Goal: Task Accomplishment & Management: Complete application form

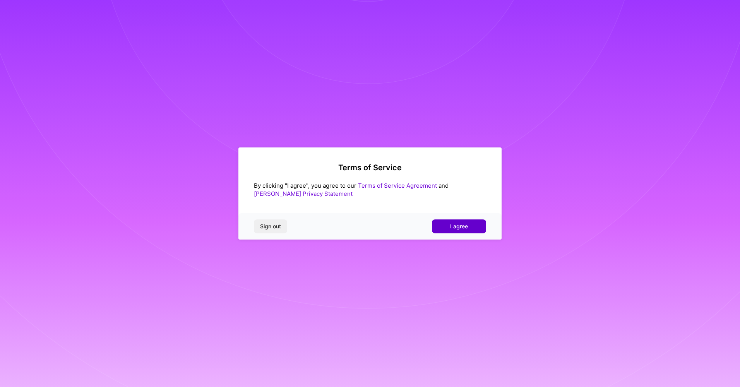
click at [456, 223] on span "I agree" at bounding box center [459, 227] width 18 height 8
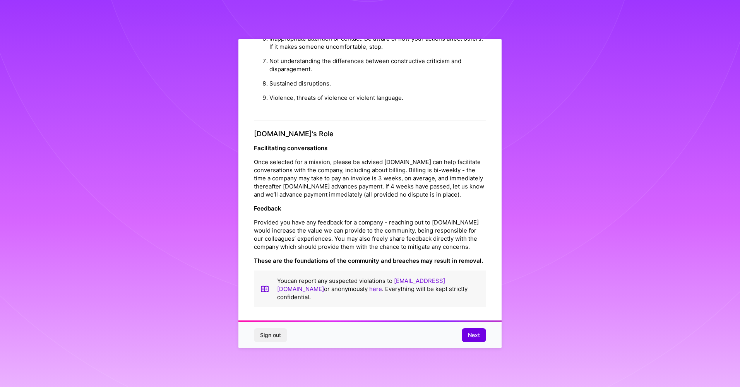
scroll to position [8, 0]
click at [474, 333] on span "Next" at bounding box center [474, 335] width 12 height 8
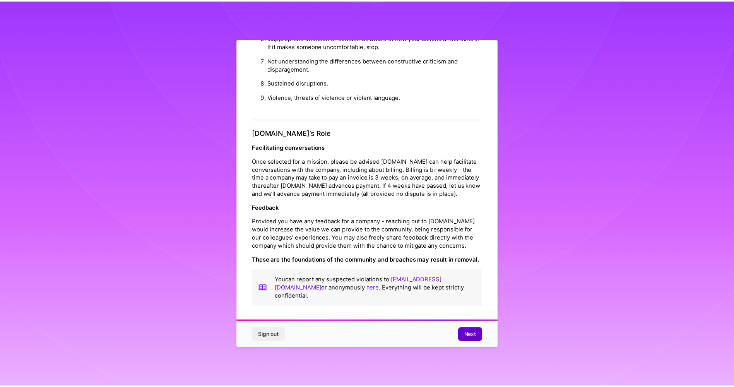
scroll to position [0, 0]
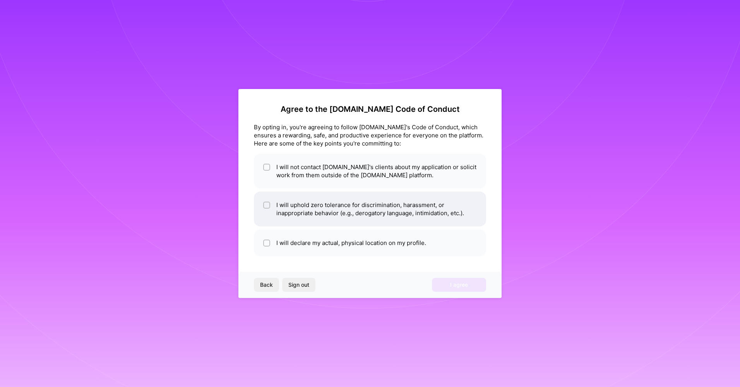
click at [313, 213] on li "I will uphold zero tolerance for discrimination, harassment, or inappropriate b…" at bounding box center [370, 209] width 232 height 35
checkbox input "true"
click at [434, 170] on li "I will not contact [DOMAIN_NAME]'s clients about my application or solicit work…" at bounding box center [370, 171] width 232 height 35
checkbox input "true"
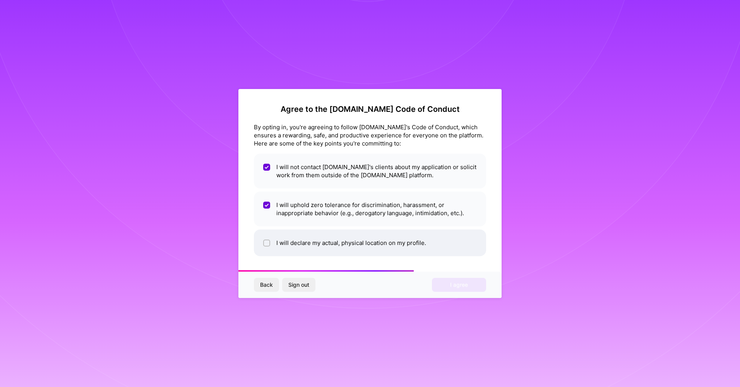
click at [321, 246] on li "I will declare my actual, physical location on my profile." at bounding box center [370, 243] width 232 height 27
checkbox input "true"
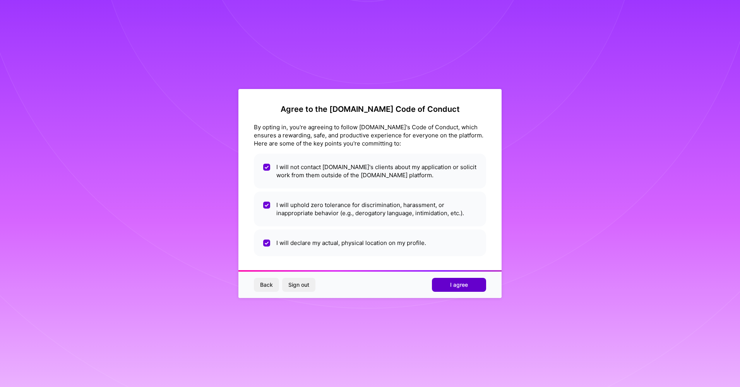
click at [455, 286] on span "I agree" at bounding box center [459, 285] width 18 height 8
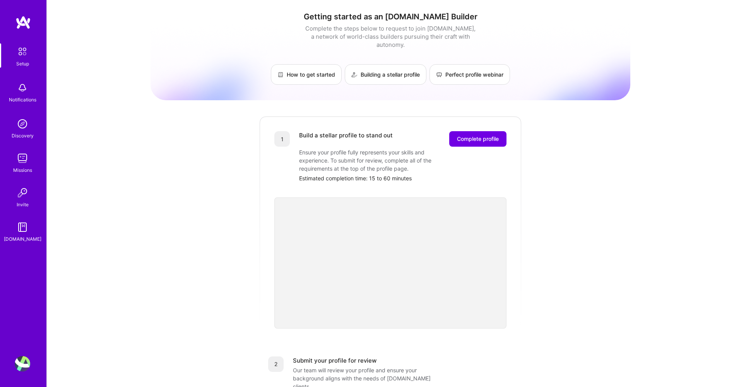
click at [23, 27] on img at bounding box center [22, 22] width 15 height 14
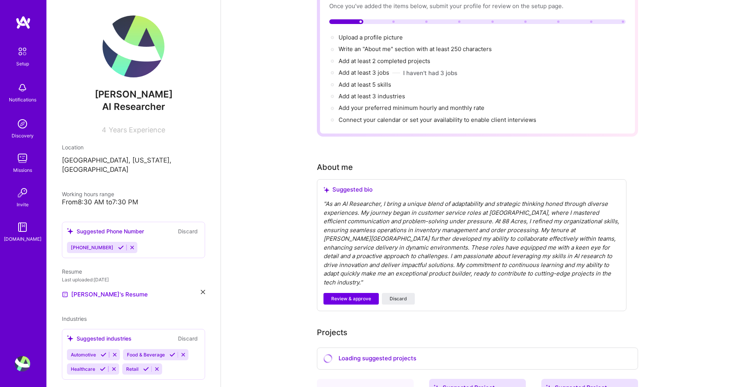
scroll to position [77, 0]
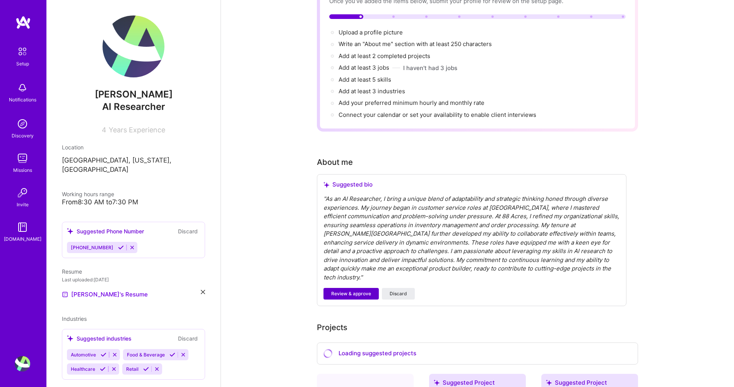
click at [351, 290] on span "Review & approve" at bounding box center [351, 293] width 40 height 7
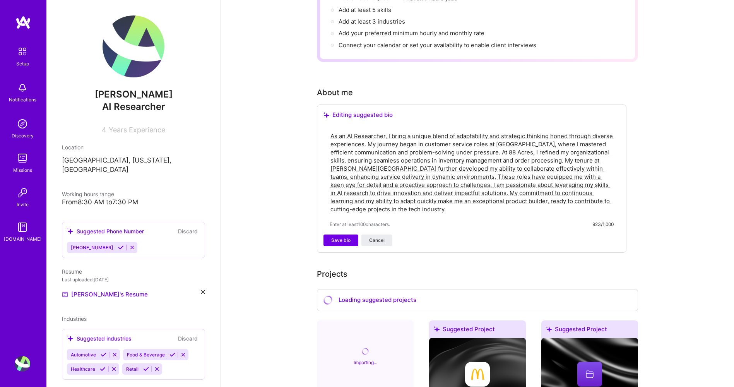
scroll to position [155, 0]
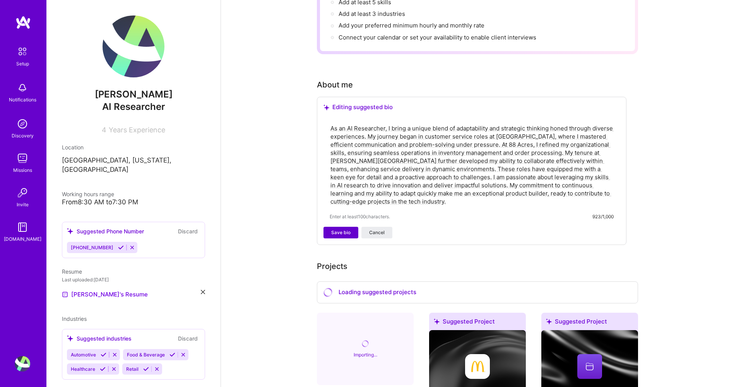
click at [348, 229] on span "Save bio" at bounding box center [340, 232] width 19 height 7
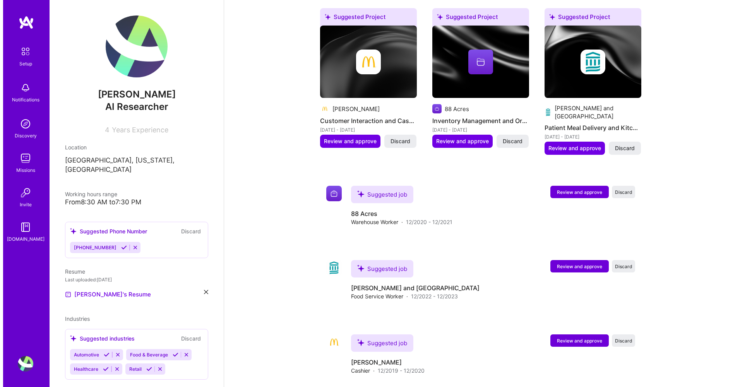
scroll to position [351, 0]
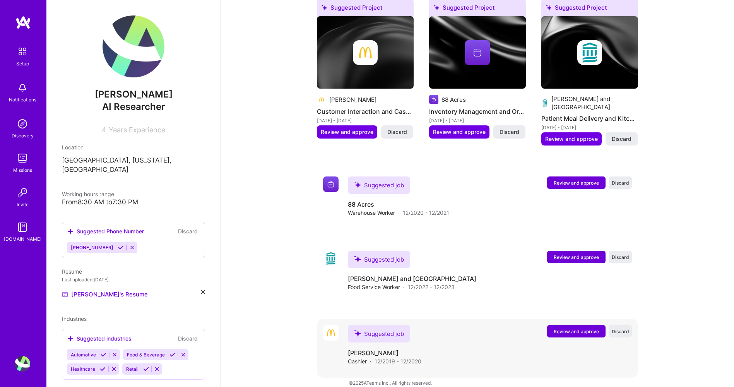
click at [586, 328] on span "Review and approve" at bounding box center [576, 331] width 45 height 7
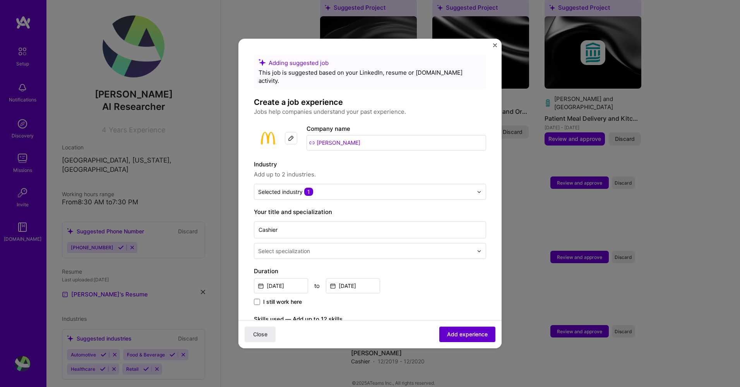
click at [454, 329] on button "Add experience" at bounding box center [467, 334] width 56 height 15
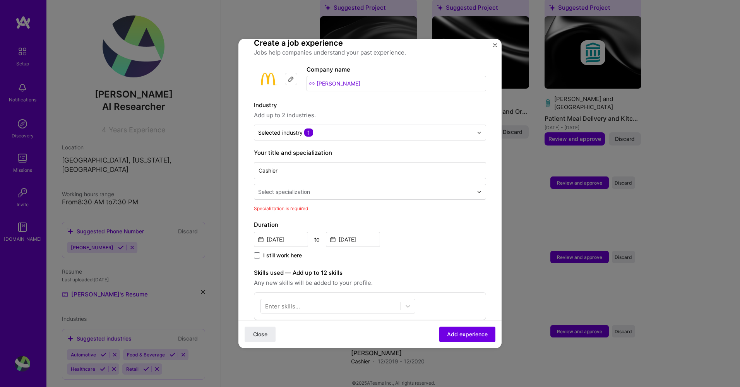
scroll to position [45, 0]
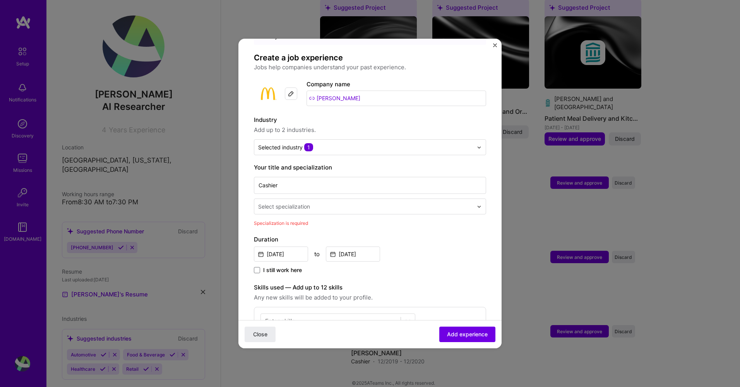
click at [272, 203] on div "Select specialization" at bounding box center [284, 207] width 52 height 8
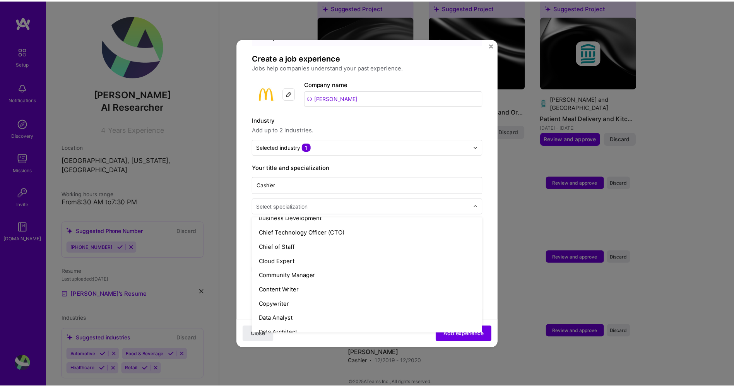
scroll to position [194, 0]
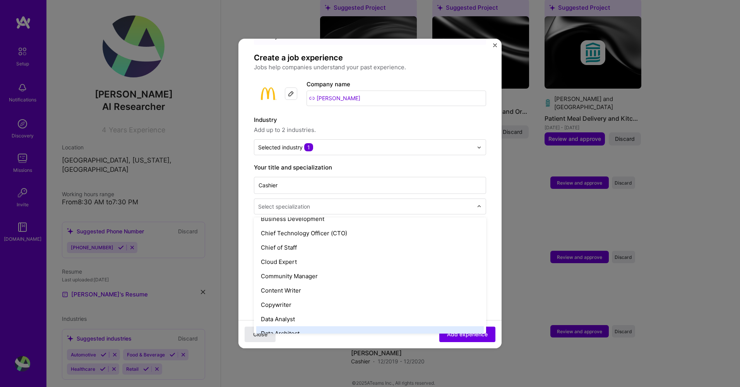
click at [263, 333] on span "Close" at bounding box center [260, 335] width 14 height 8
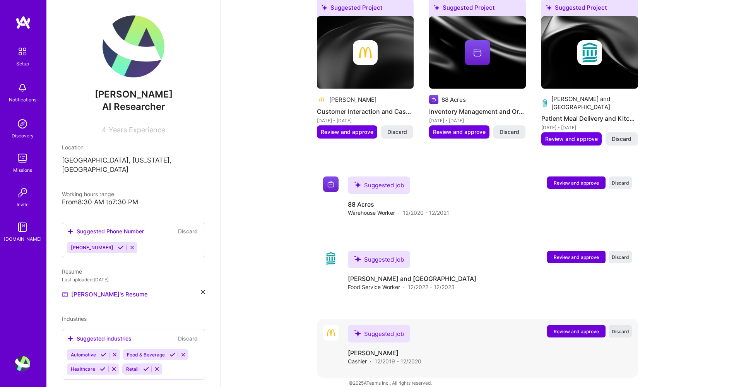
click at [628, 328] on span "Discard" at bounding box center [620, 331] width 17 height 7
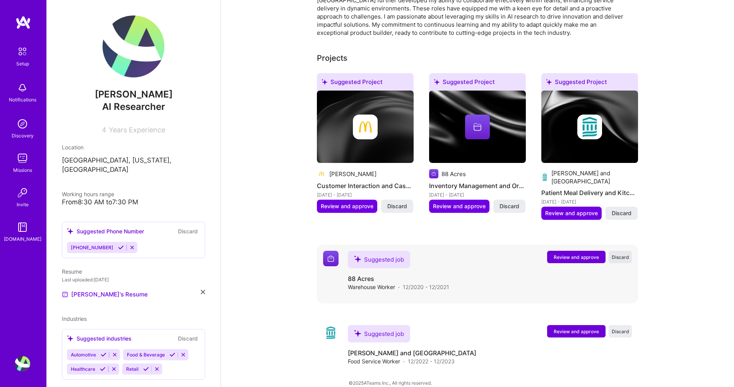
click at [620, 254] on span "Discard" at bounding box center [620, 257] width 17 height 7
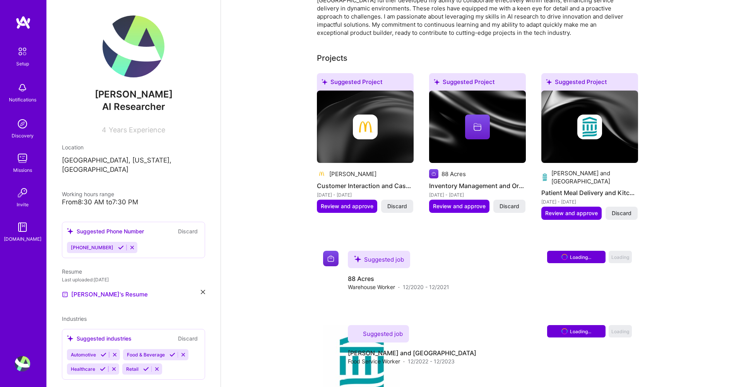
scroll to position [202, 0]
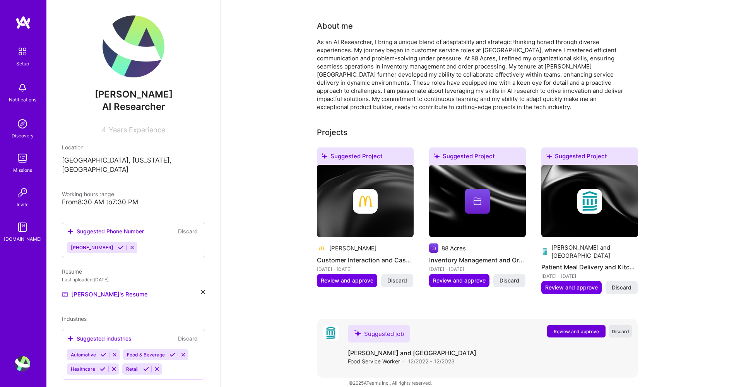
click at [618, 328] on span "Discard" at bounding box center [620, 331] width 17 height 7
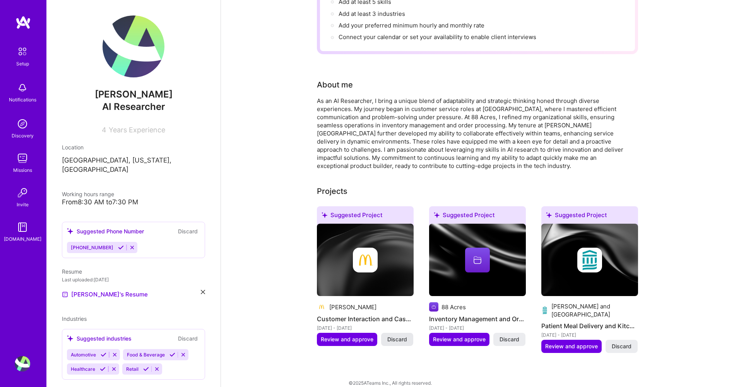
click at [398, 336] on span "Discard" at bounding box center [398, 340] width 20 height 8
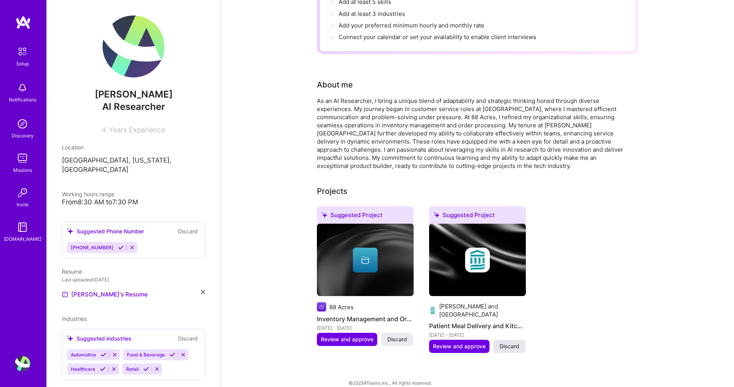
click at [508, 343] on span "Discard" at bounding box center [510, 347] width 20 height 8
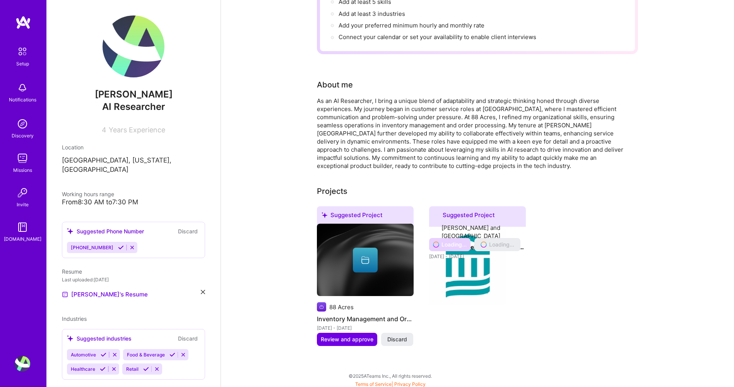
scroll to position [136, 0]
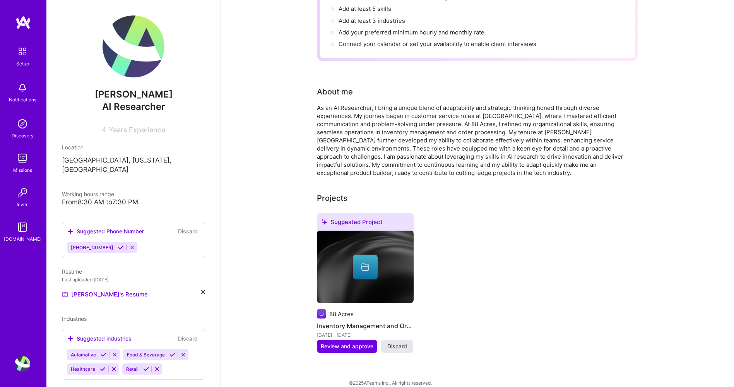
click at [404, 343] on span "Discard" at bounding box center [398, 347] width 20 height 8
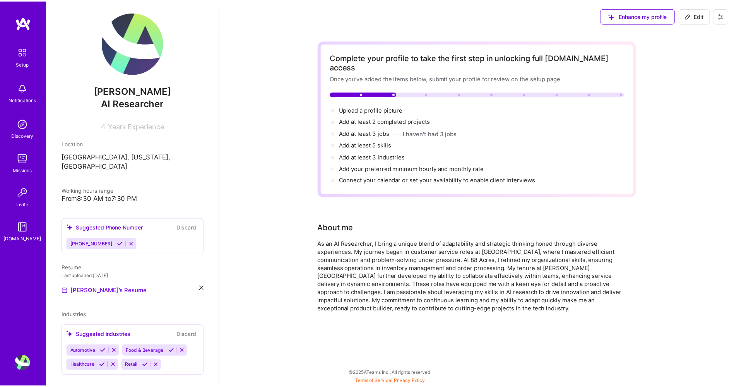
scroll to position [8, 0]
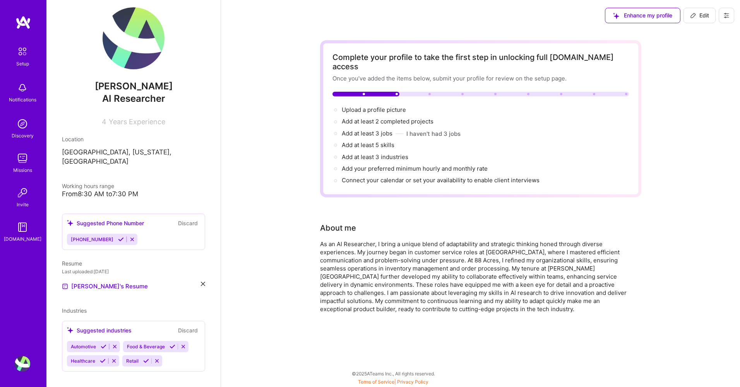
click at [26, 32] on div "Setup Notifications Discovery Missions Invite A.Guide" at bounding box center [23, 180] width 46 height 330
click at [25, 23] on img at bounding box center [22, 22] width 15 height 14
click at [22, 60] on div "Setup" at bounding box center [22, 64] width 13 height 8
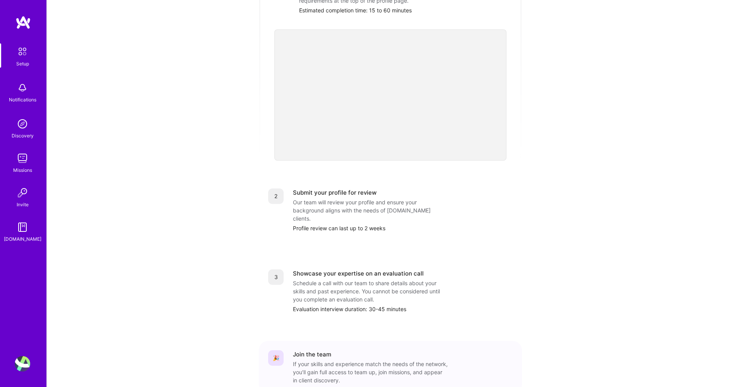
scroll to position [163, 0]
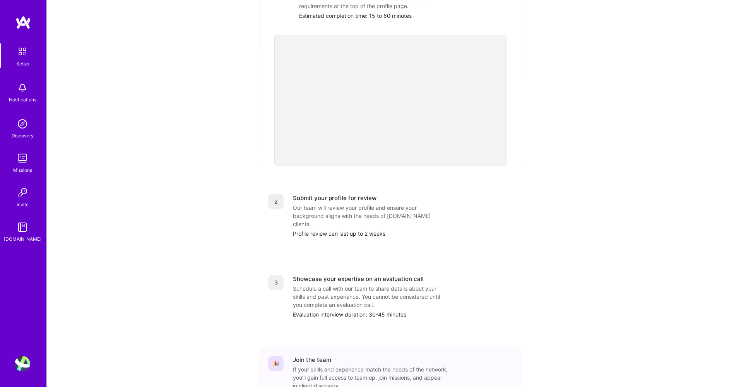
click at [22, 101] on div "Notifications" at bounding box center [22, 100] width 27 height 8
click at [22, 135] on div "Discovery" at bounding box center [23, 136] width 22 height 8
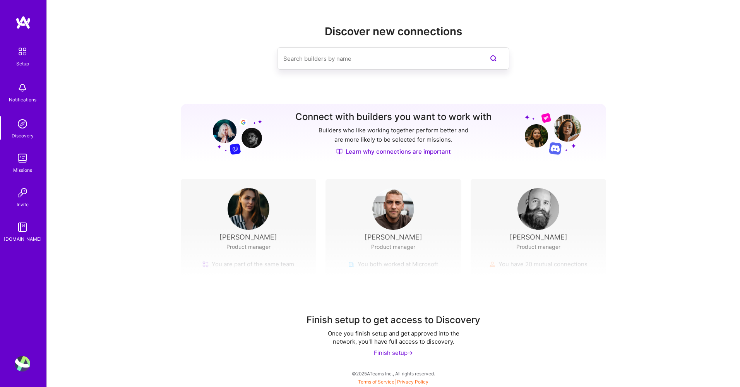
click at [21, 160] on img at bounding box center [22, 158] width 15 height 15
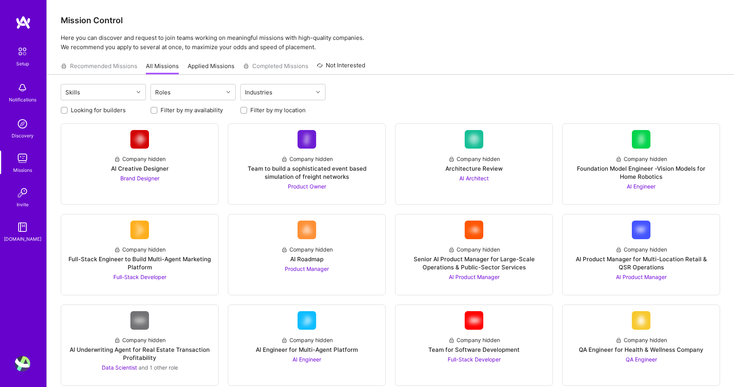
click at [24, 232] on img at bounding box center [22, 227] width 15 height 15
